Goal: Communication & Community: Answer question/provide support

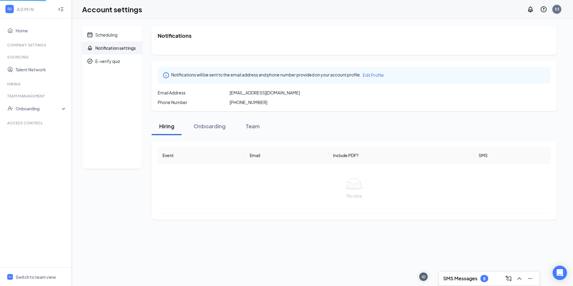
click at [457, 8] on div "S3" at bounding box center [557, 9] width 4 height 5
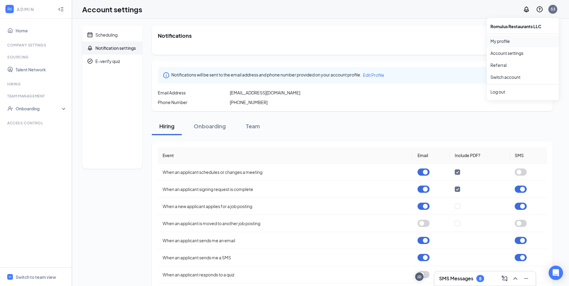
click at [457, 40] on link "My profile" at bounding box center [522, 41] width 65 height 6
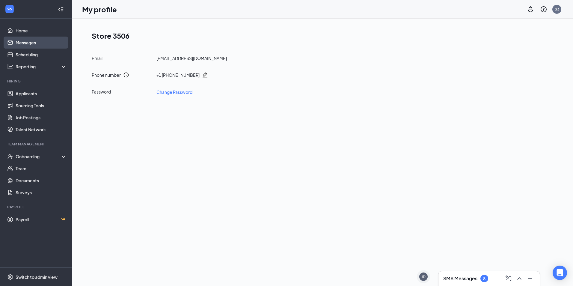
click at [41, 46] on link "Messages" at bounding box center [41, 43] width 51 height 12
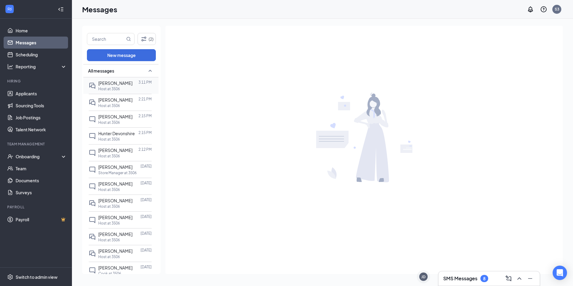
click at [123, 86] on div "[PERSON_NAME]" at bounding box center [115, 83] width 34 height 7
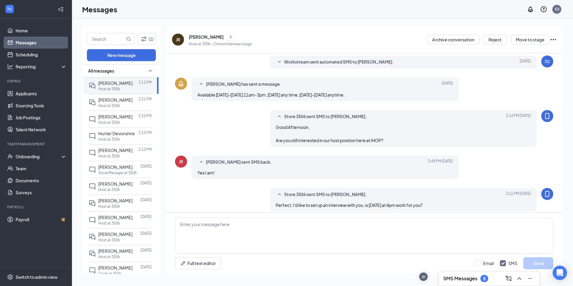
scroll to position [85, 0]
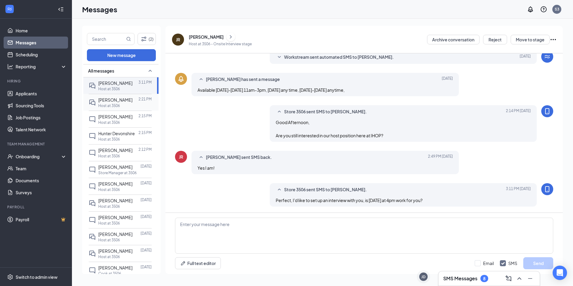
click at [110, 101] on span "[PERSON_NAME]" at bounding box center [115, 99] width 34 height 5
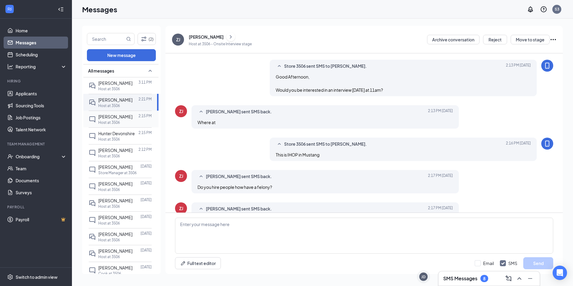
scroll to position [168, 0]
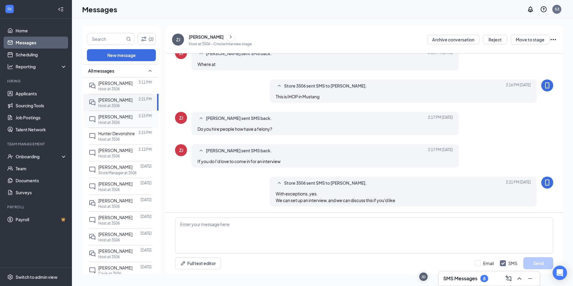
click at [133, 118] on div at bounding box center [136, 116] width 6 height 7
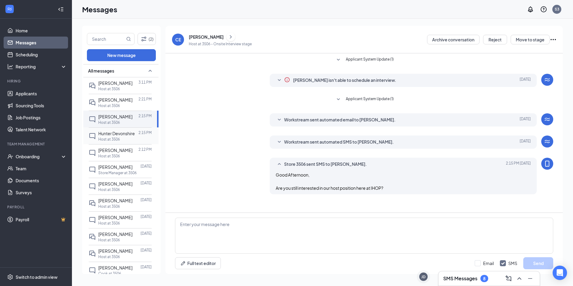
click at [125, 137] on div "Hunter Devonshire" at bounding box center [116, 133] width 37 height 7
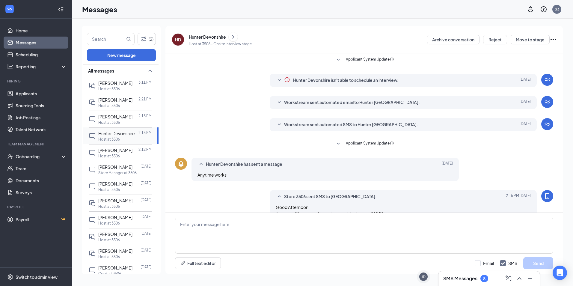
scroll to position [13, 0]
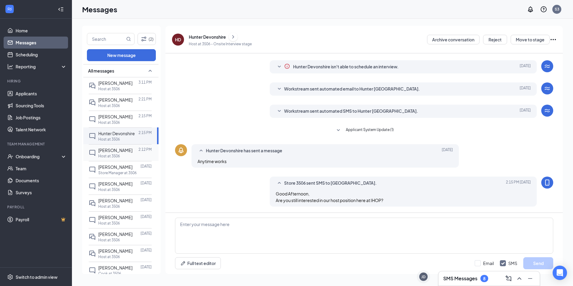
click at [127, 159] on div "Host at 3506" at bounding box center [124, 156] width 53 height 5
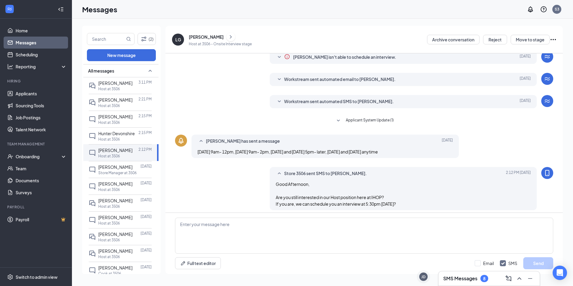
scroll to position [27, 0]
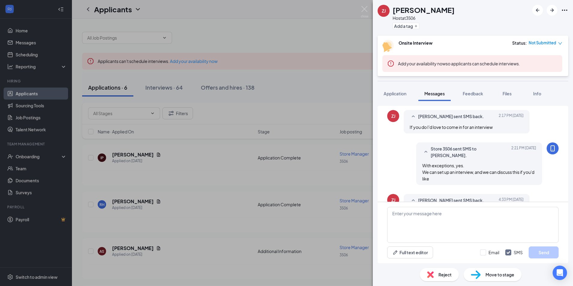
scroll to position [272, 0]
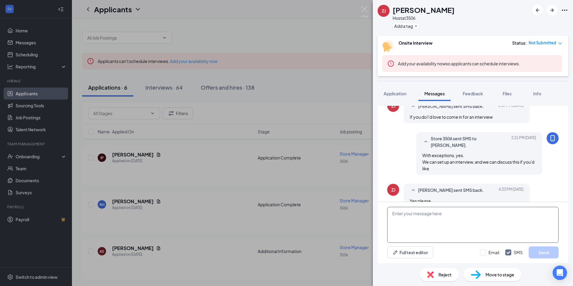
click at [436, 221] on textarea at bounding box center [472, 225] width 171 height 36
type textarea "Perfect, lets do [DATE] at 11am"
click at [541, 254] on button "Send" at bounding box center [544, 252] width 30 height 12
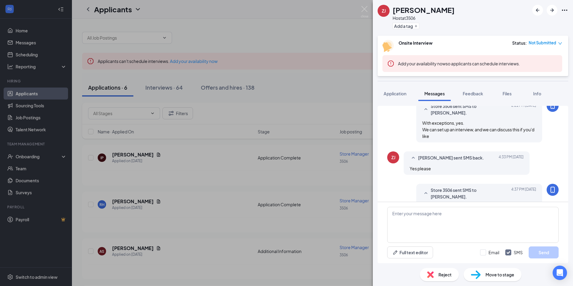
click at [369, 13] on div "ZJ [PERSON_NAME] Host at 3506 Add a tag Onsite Interview Status : Not Submitted…" at bounding box center [286, 143] width 573 height 286
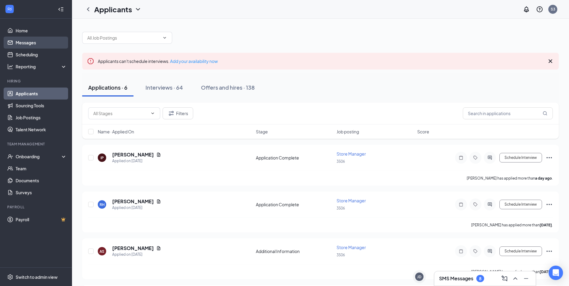
click at [37, 46] on link "Messages" at bounding box center [41, 43] width 51 height 12
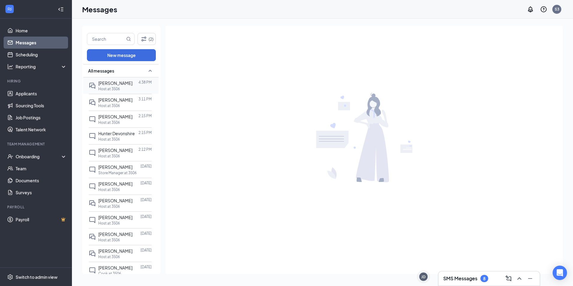
click at [116, 79] on div "[PERSON_NAME] 4:38 PM Host at 3506" at bounding box center [120, 85] width 63 height 16
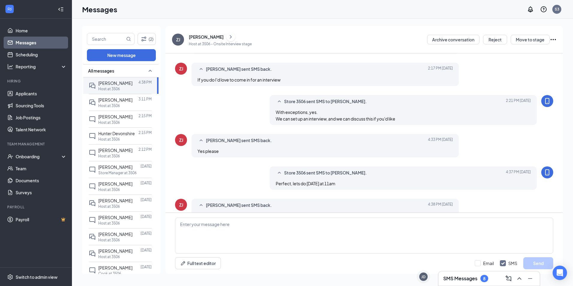
scroll to position [204, 0]
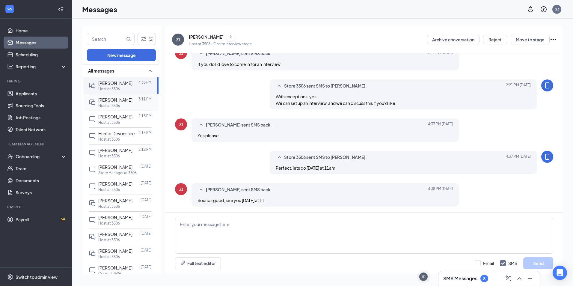
click at [124, 104] on div "Host at 3506" at bounding box center [124, 105] width 53 height 5
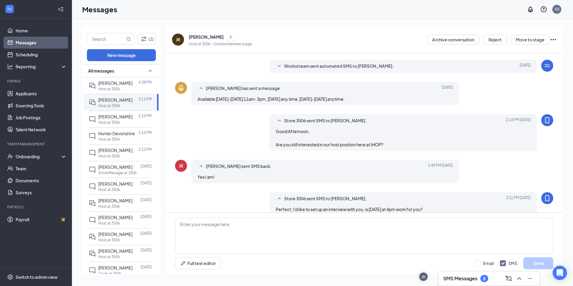
scroll to position [85, 0]
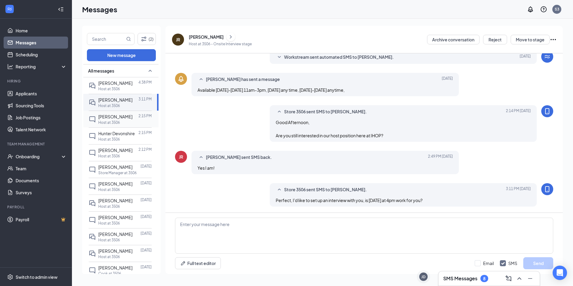
click at [100, 120] on p "Host at 3506" at bounding box center [109, 122] width 22 height 5
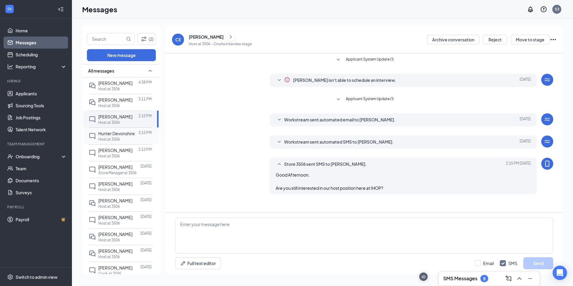
click at [124, 142] on div "Host at 3506" at bounding box center [124, 139] width 53 height 5
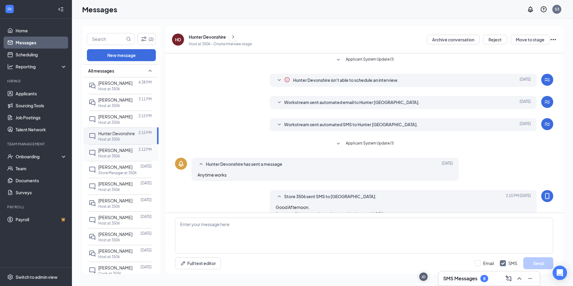
scroll to position [13, 0]
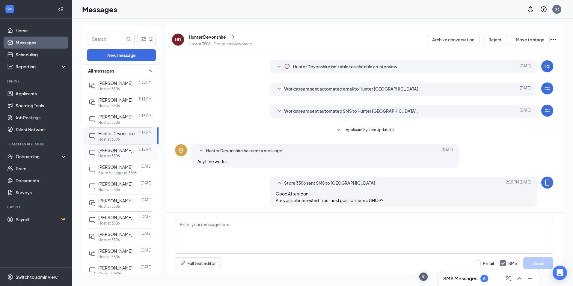
click at [125, 159] on div "Host at 3506" at bounding box center [124, 156] width 53 height 5
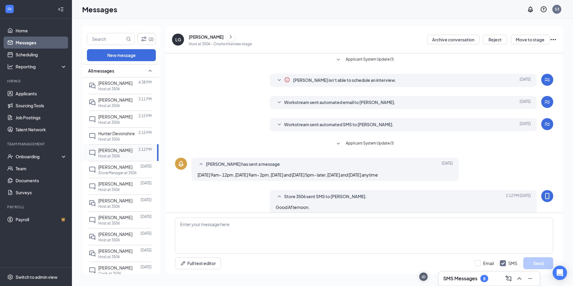
scroll to position [27, 0]
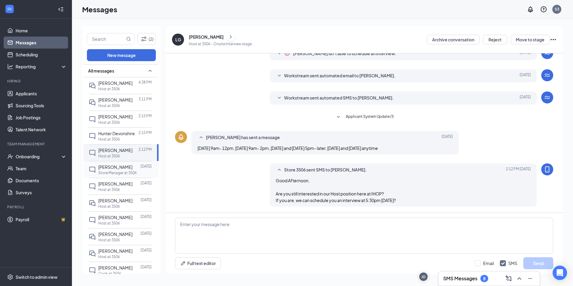
click at [123, 175] on p "Store Manager at 3506" at bounding box center [117, 172] width 38 height 5
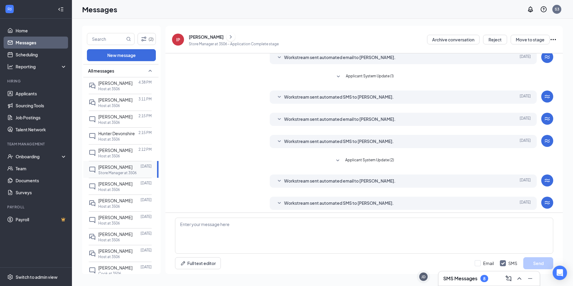
scroll to position [26, 0]
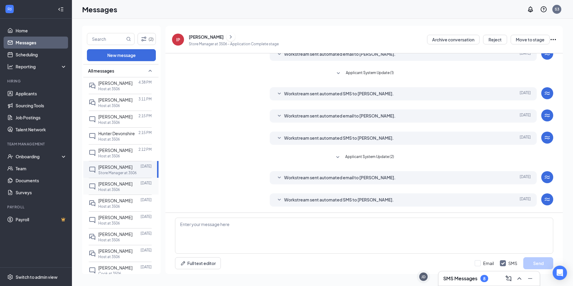
click at [125, 192] on div "Host at 3506" at bounding box center [124, 189] width 53 height 5
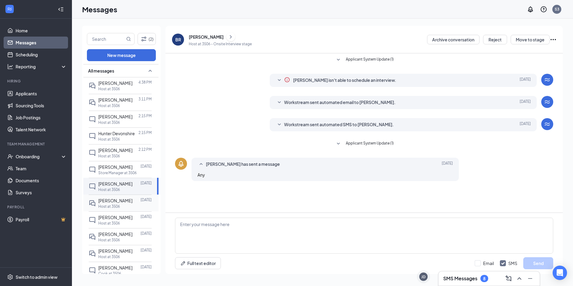
click at [133, 204] on div at bounding box center [137, 200] width 8 height 7
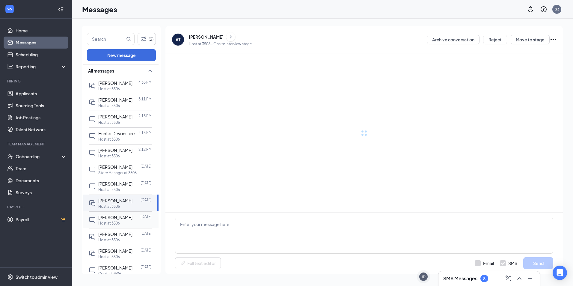
click at [133, 221] on div at bounding box center [137, 217] width 8 height 7
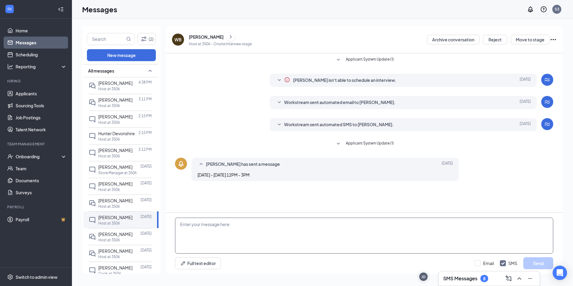
click at [187, 232] on textarea at bounding box center [364, 236] width 378 height 36
type textarea "Good Afternoon, Are you still interested in our host position here at IHOP?"
click at [528, 262] on button "Send" at bounding box center [538, 263] width 30 height 12
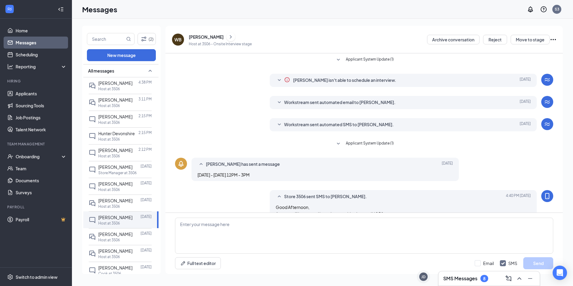
scroll to position [13, 0]
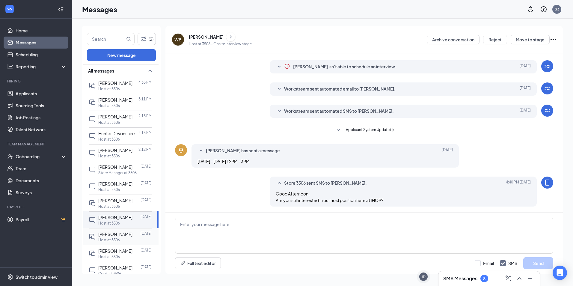
click at [133, 237] on div at bounding box center [137, 234] width 8 height 7
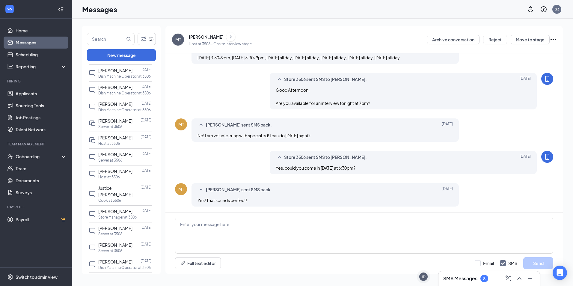
scroll to position [250, 0]
click at [112, 172] on div "[PERSON_NAME]" at bounding box center [115, 169] width 34 height 7
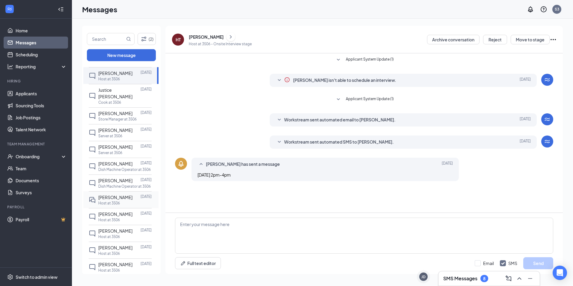
scroll to position [350, 0]
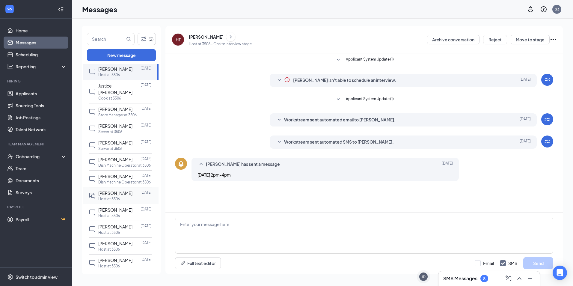
click at [117, 196] on div "[PERSON_NAME]" at bounding box center [115, 193] width 34 height 7
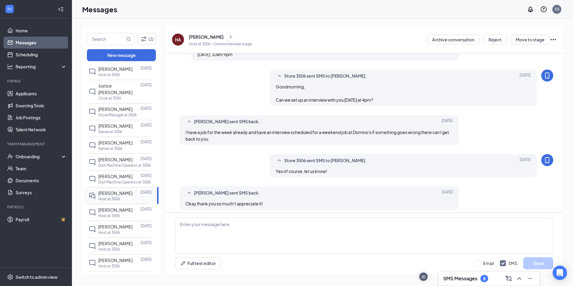
scroll to position [163, 0]
